Goal: Transaction & Acquisition: Purchase product/service

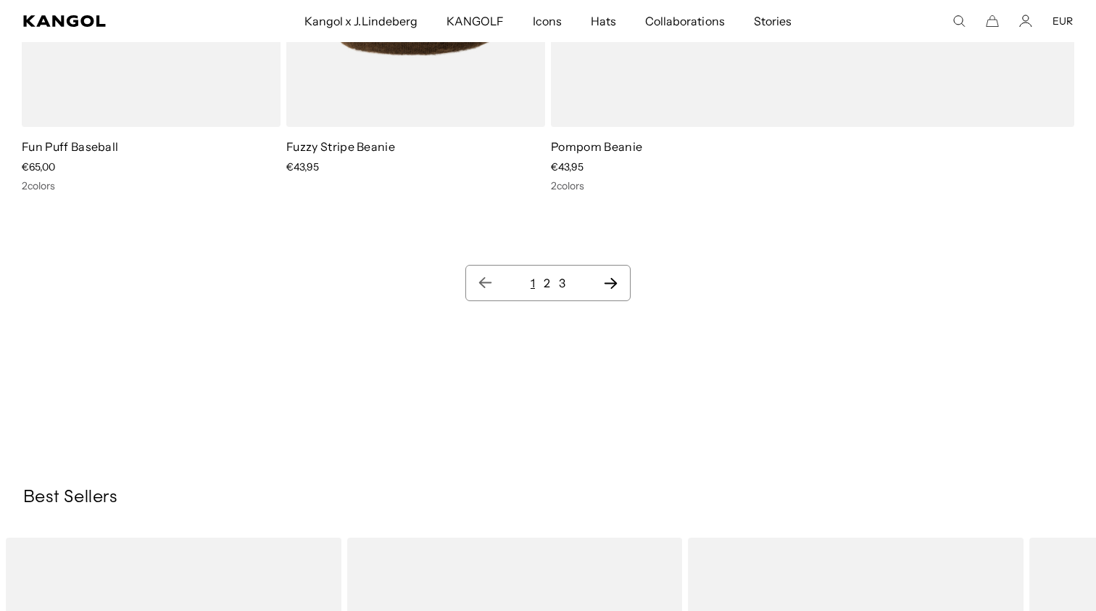
click at [611, 288] on icon "Next page" at bounding box center [610, 283] width 15 height 15
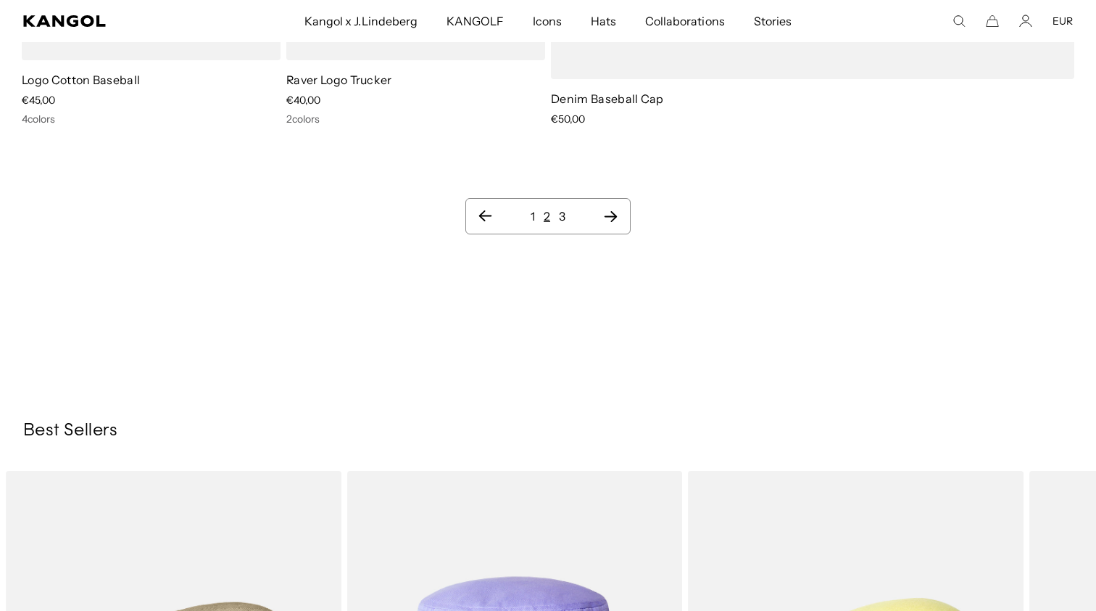
click at [605, 209] on icon "Next page" at bounding box center [610, 216] width 15 height 15
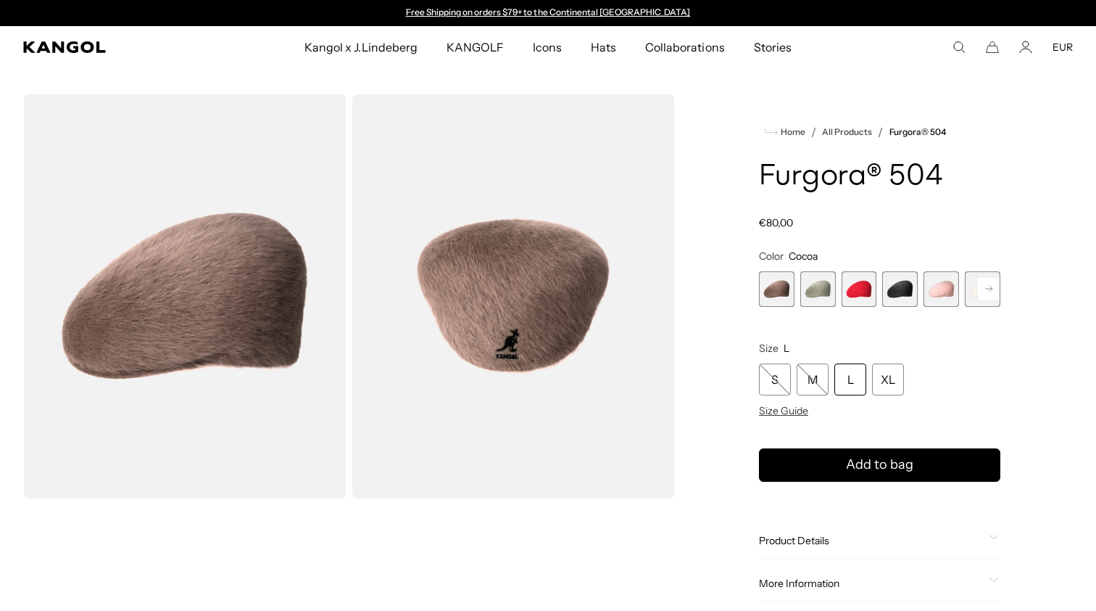
click at [866, 302] on span "3 of 7" at bounding box center [860, 289] width 36 height 36
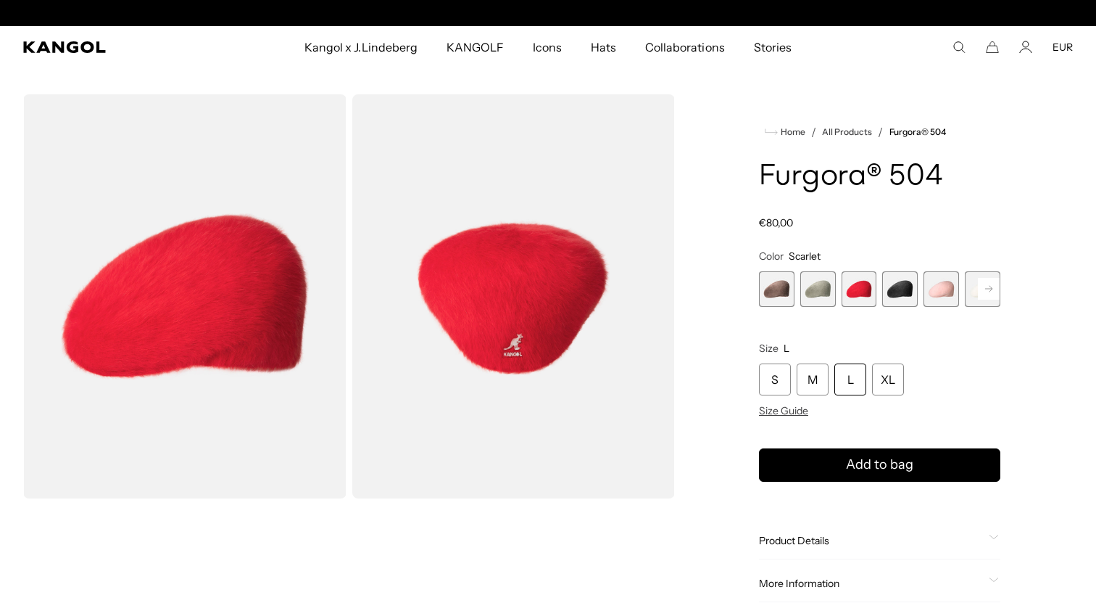
scroll to position [0, 299]
click at [982, 289] on rect at bounding box center [989, 289] width 22 height 22
click at [944, 291] on span "6 of 7" at bounding box center [942, 289] width 36 height 36
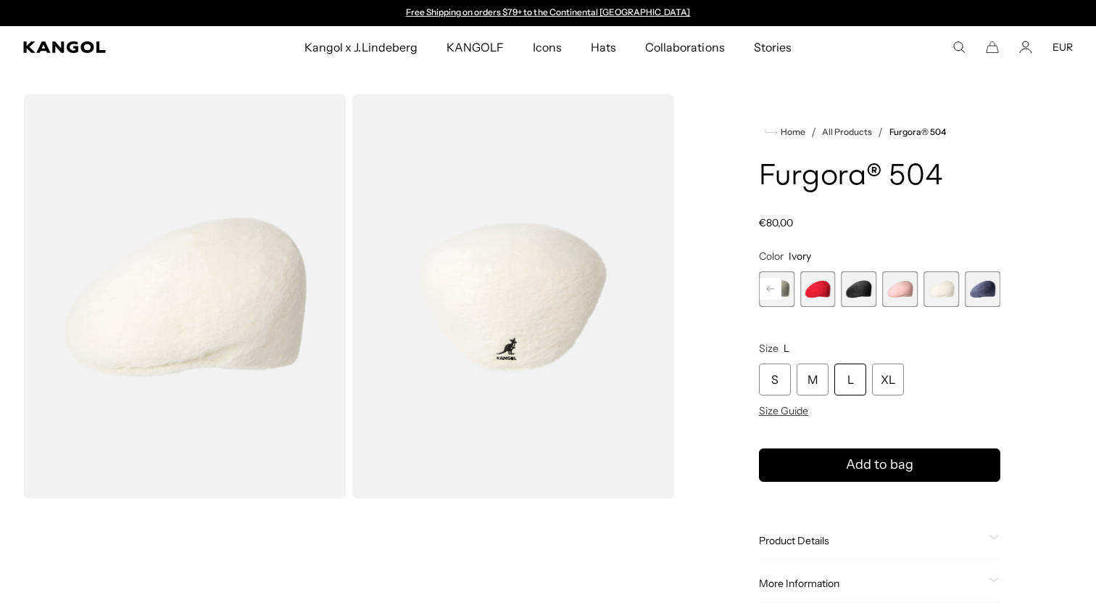
click at [774, 286] on rect at bounding box center [771, 289] width 22 height 22
click at [821, 295] on span "2 of 7" at bounding box center [819, 289] width 36 height 36
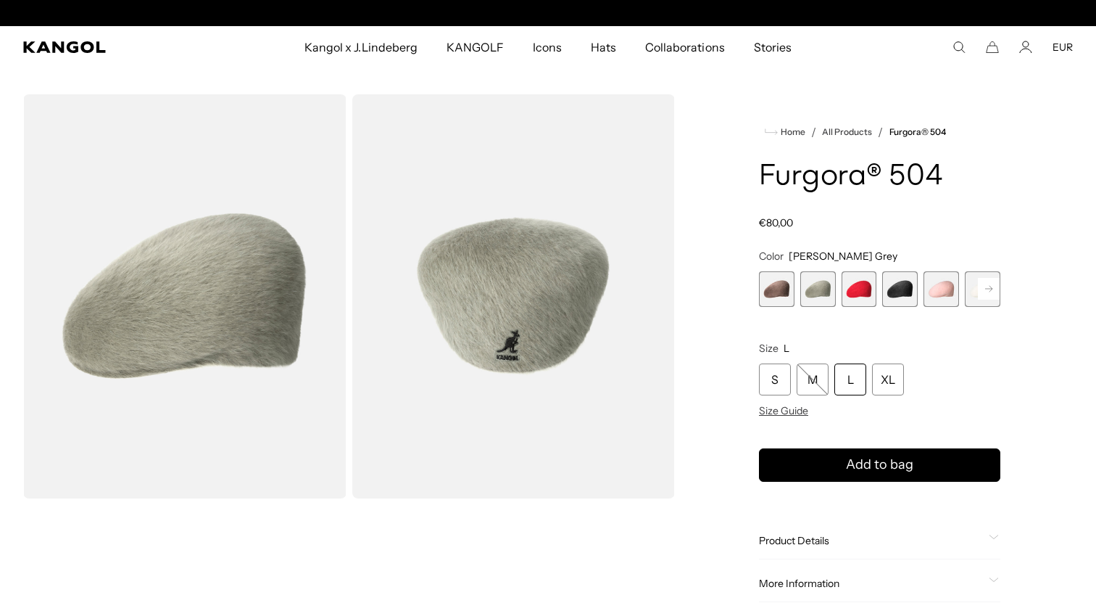
click at [785, 287] on span "1 of 7" at bounding box center [777, 289] width 36 height 36
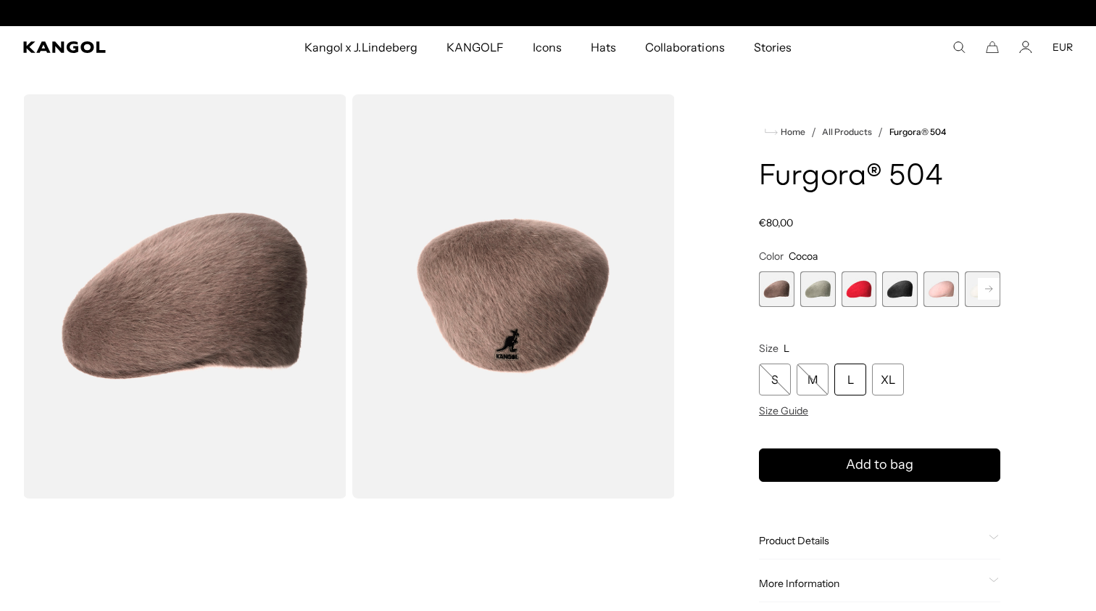
scroll to position [0, 299]
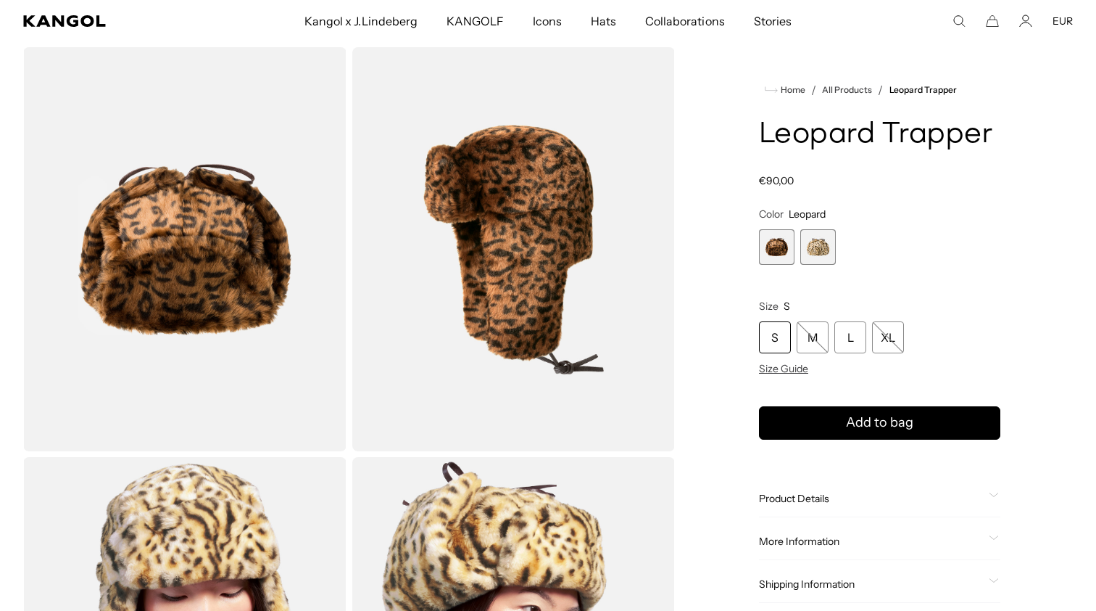
scroll to position [55, 0]
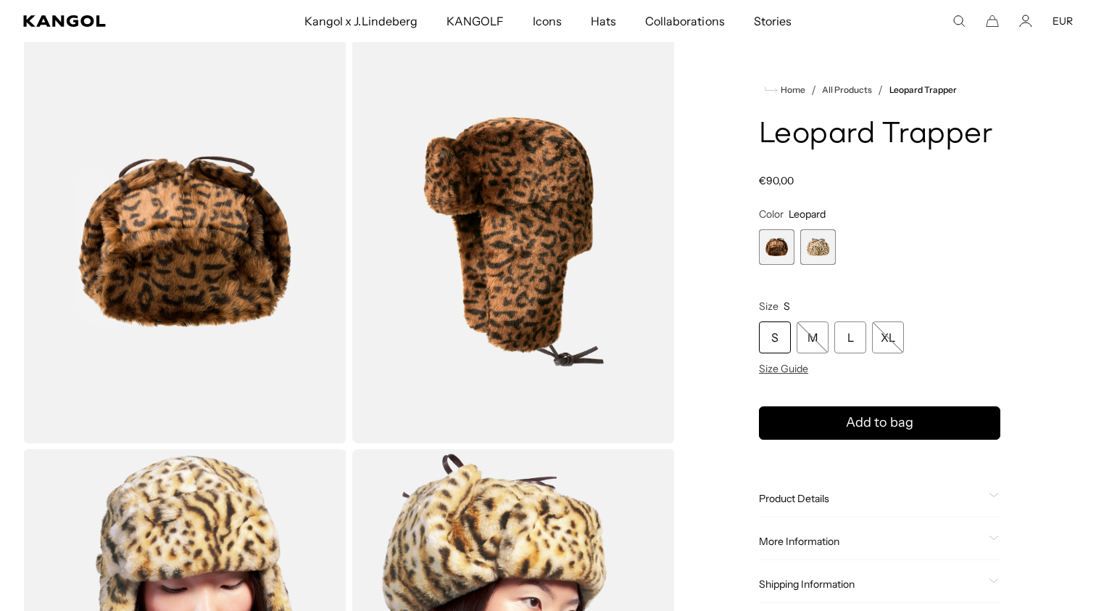
click at [784, 245] on span "1 of 2" at bounding box center [777, 247] width 36 height 36
click at [803, 251] on span "2 of 2" at bounding box center [819, 247] width 36 height 36
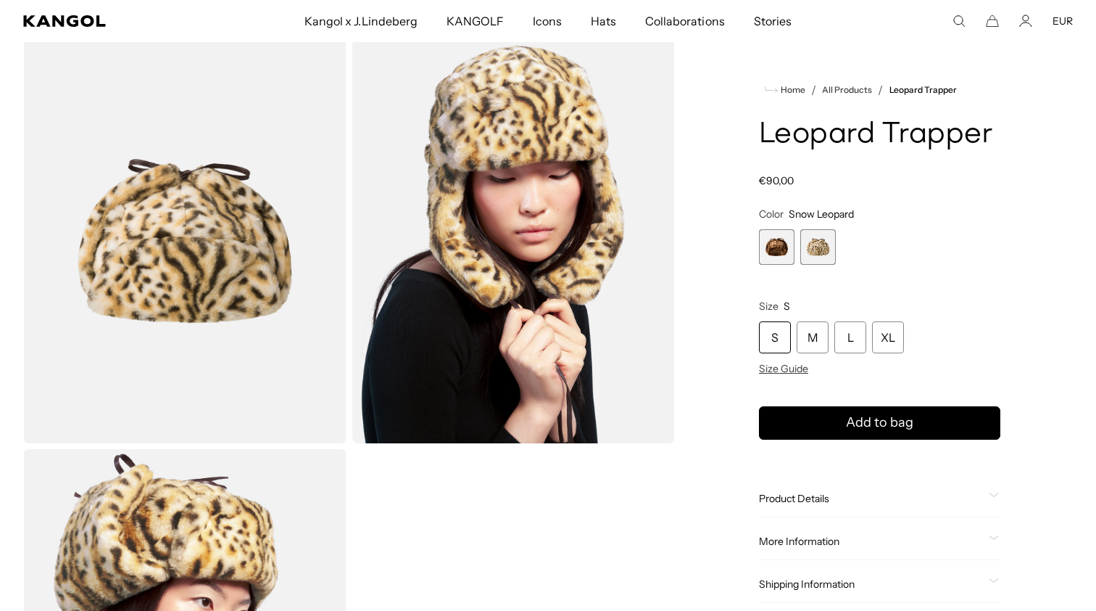
scroll to position [419, 0]
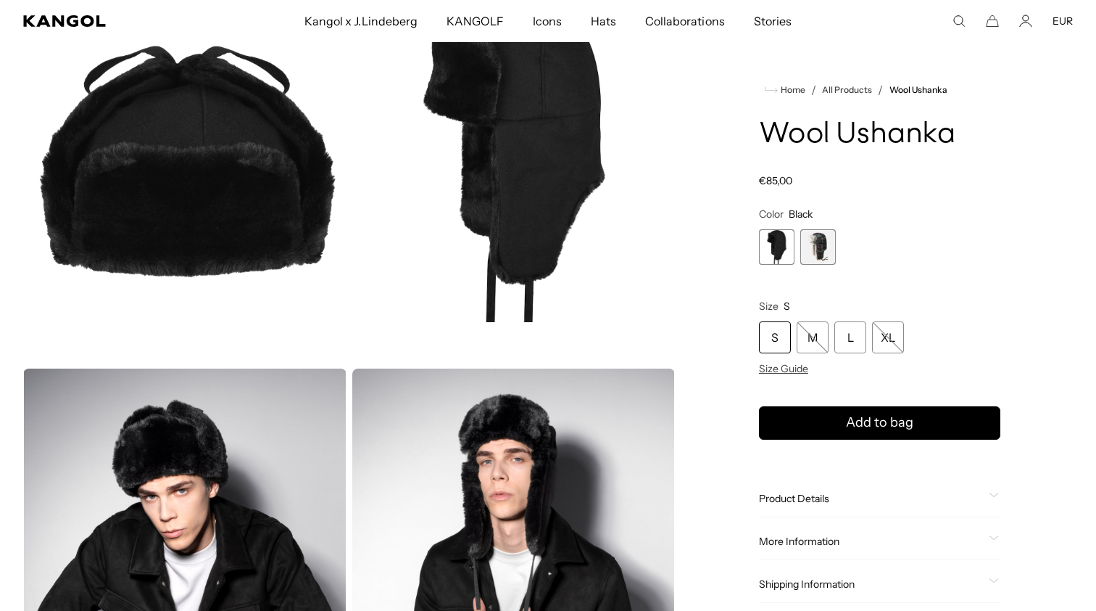
scroll to position [0, 299]
click at [811, 247] on span "2 of 2" at bounding box center [819, 247] width 36 height 36
